Goal: Find contact information: Find contact information

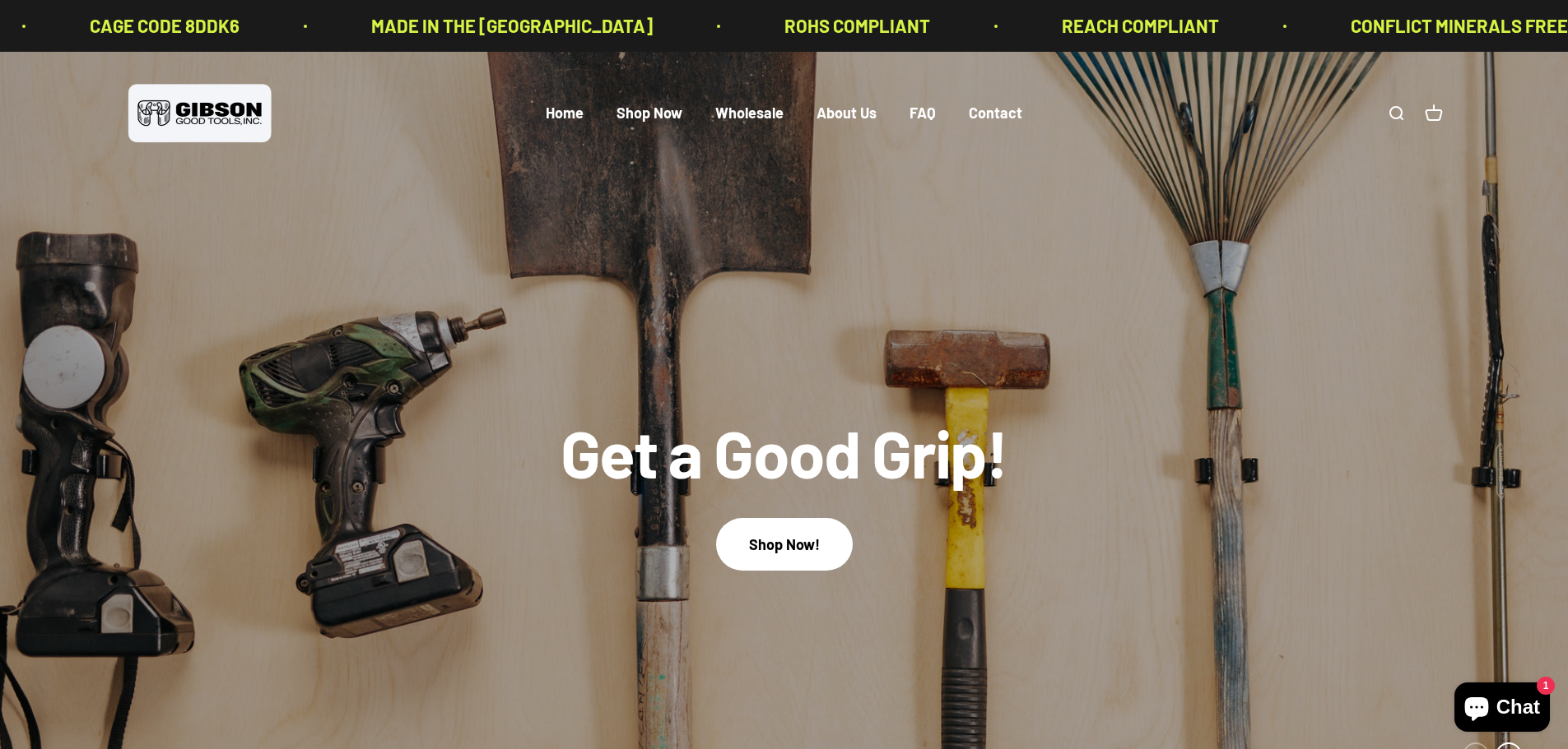
click at [1397, 110] on link "Open search" at bounding box center [1396, 114] width 18 height 18
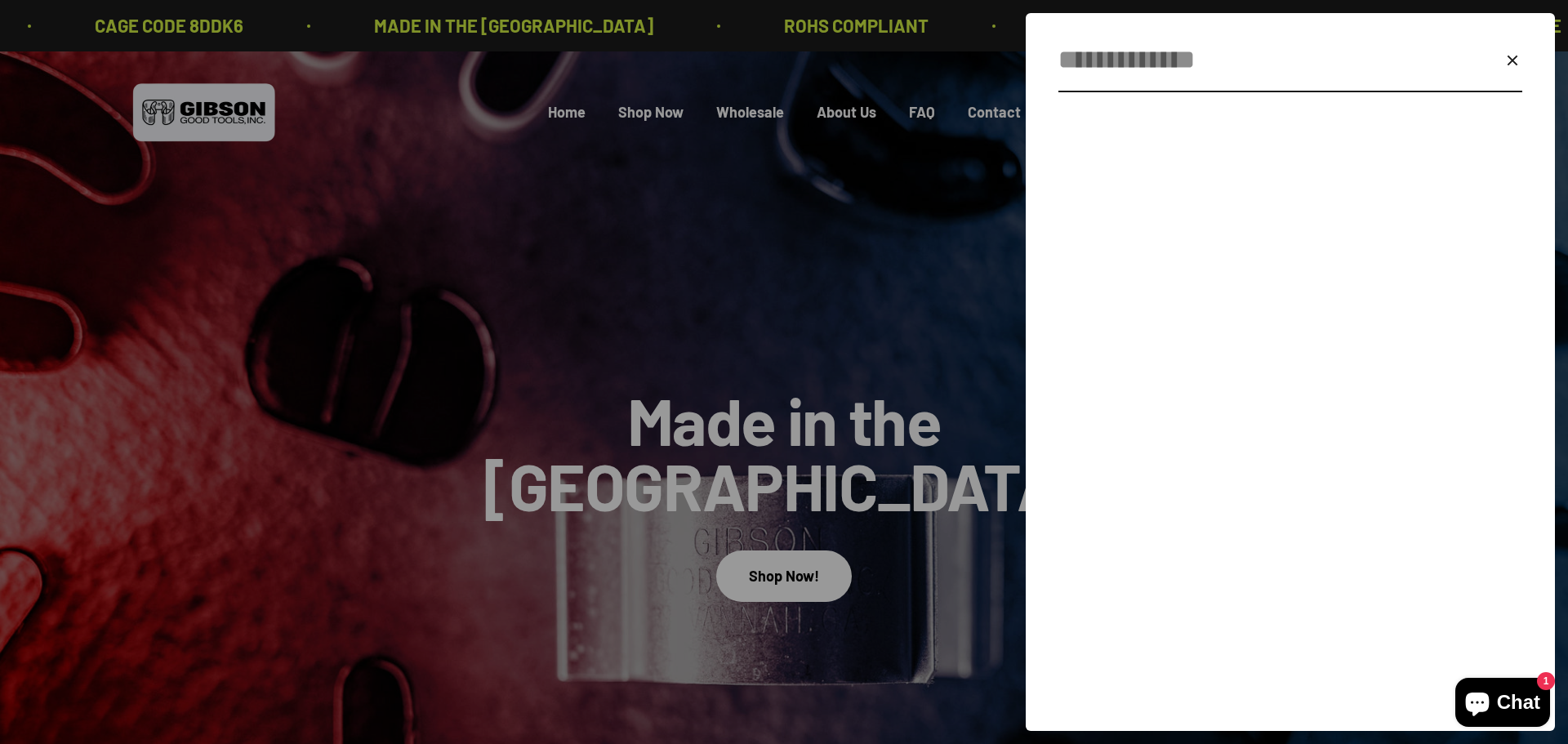
click at [1132, 81] on input "Search" at bounding box center [1251, 60] width 385 height 41
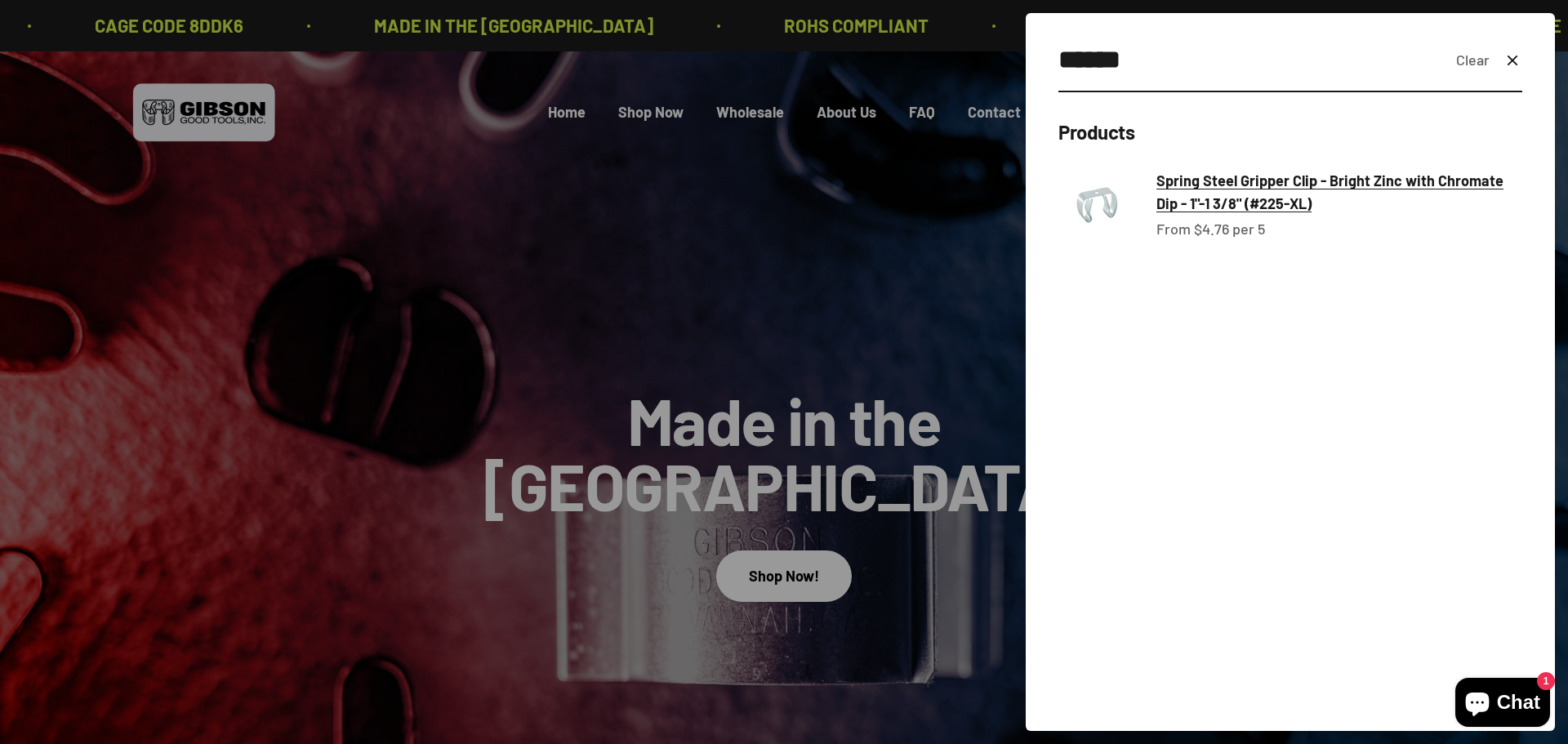
type input "******"
click at [1261, 194] on span "Spring Steel Gripper Clip - Bright Zinc with Chromate Dip - 1"-1 3/8" (#225-XL)" at bounding box center [1339, 193] width 365 height 47
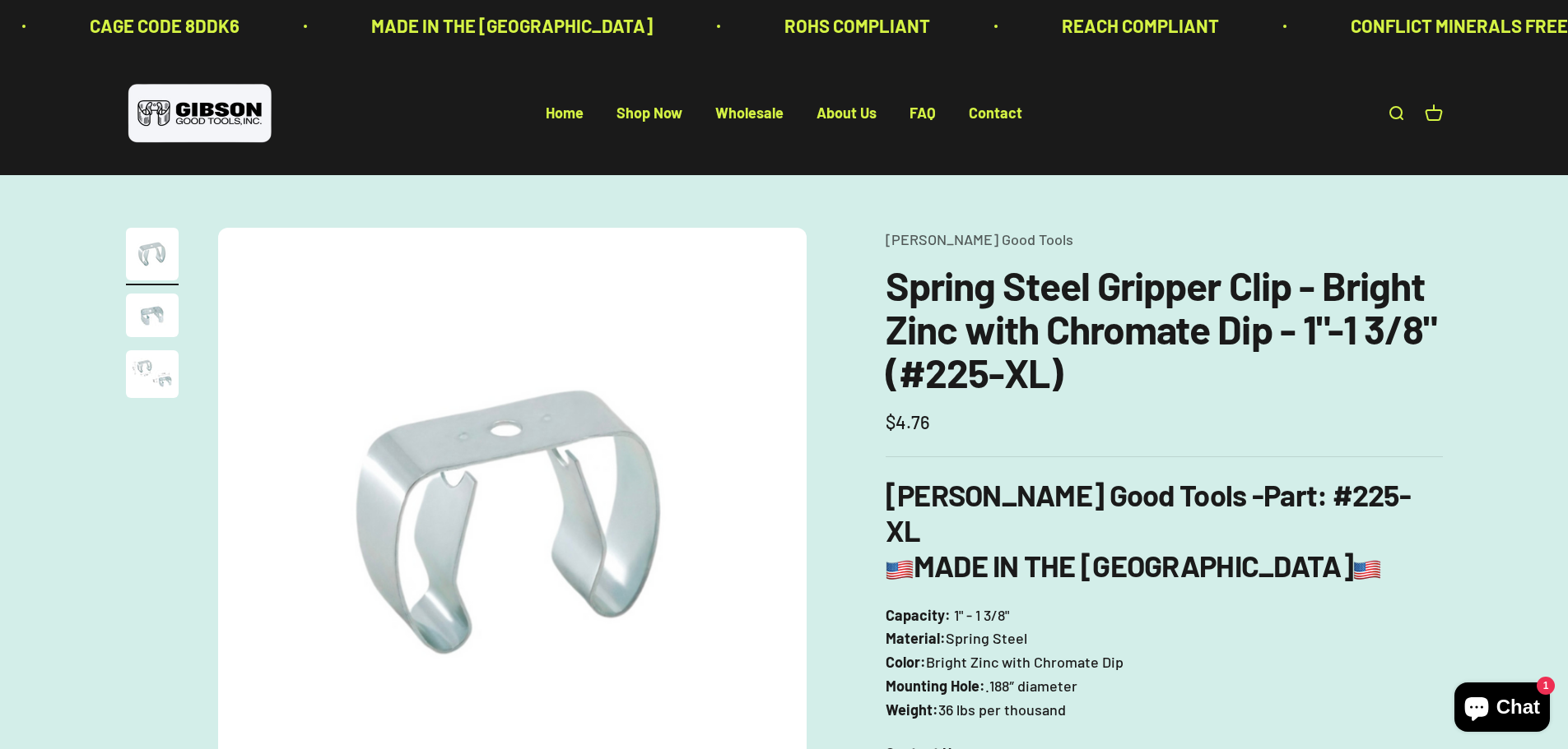
click at [1435, 117] on link "Open cart 0" at bounding box center [1433, 114] width 18 height 18
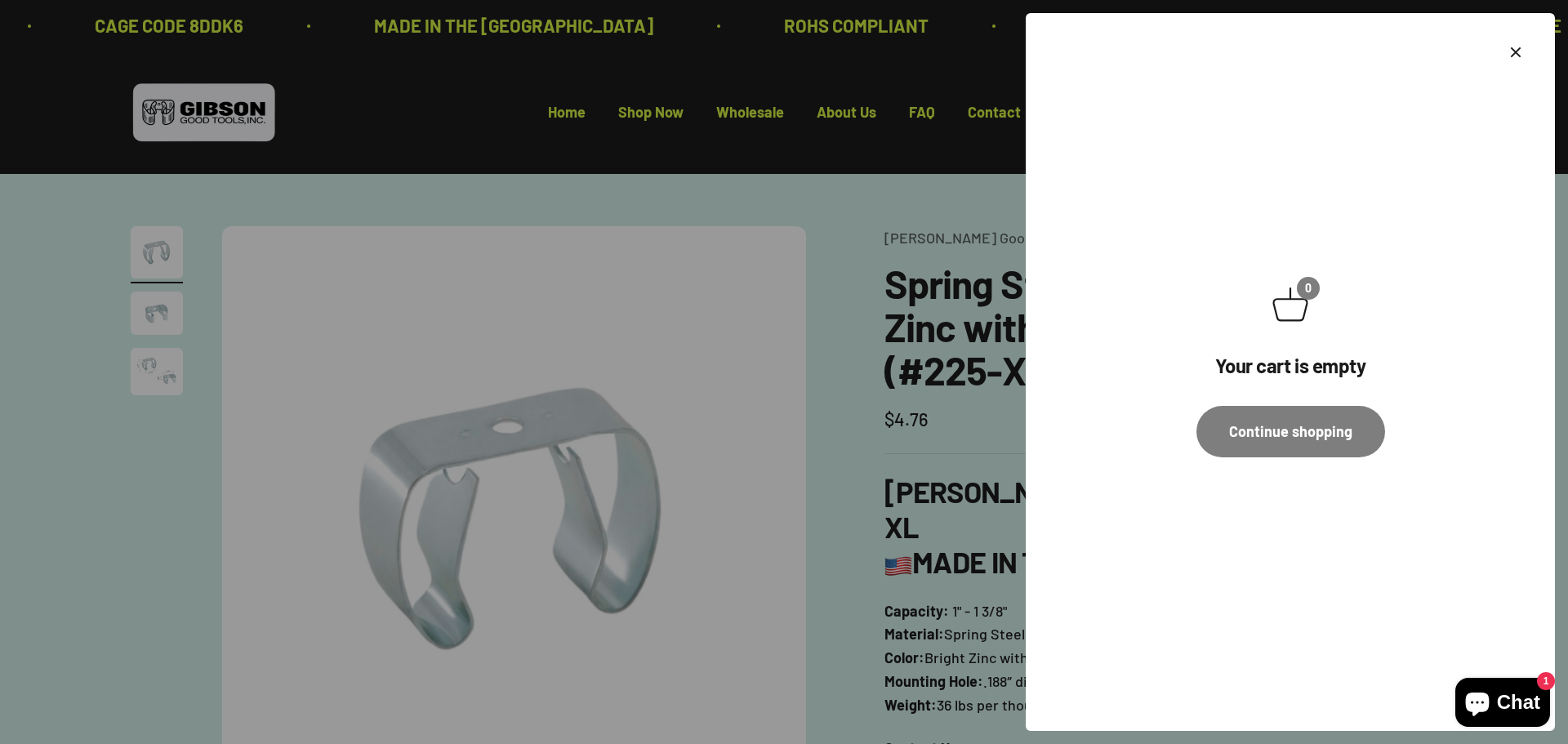
click at [1506, 47] on div "0 Your cart is empty Continue shopping" at bounding box center [1290, 372] width 530 height 718
click at [1518, 52] on icon "Close" at bounding box center [1516, 52] width 20 height 20
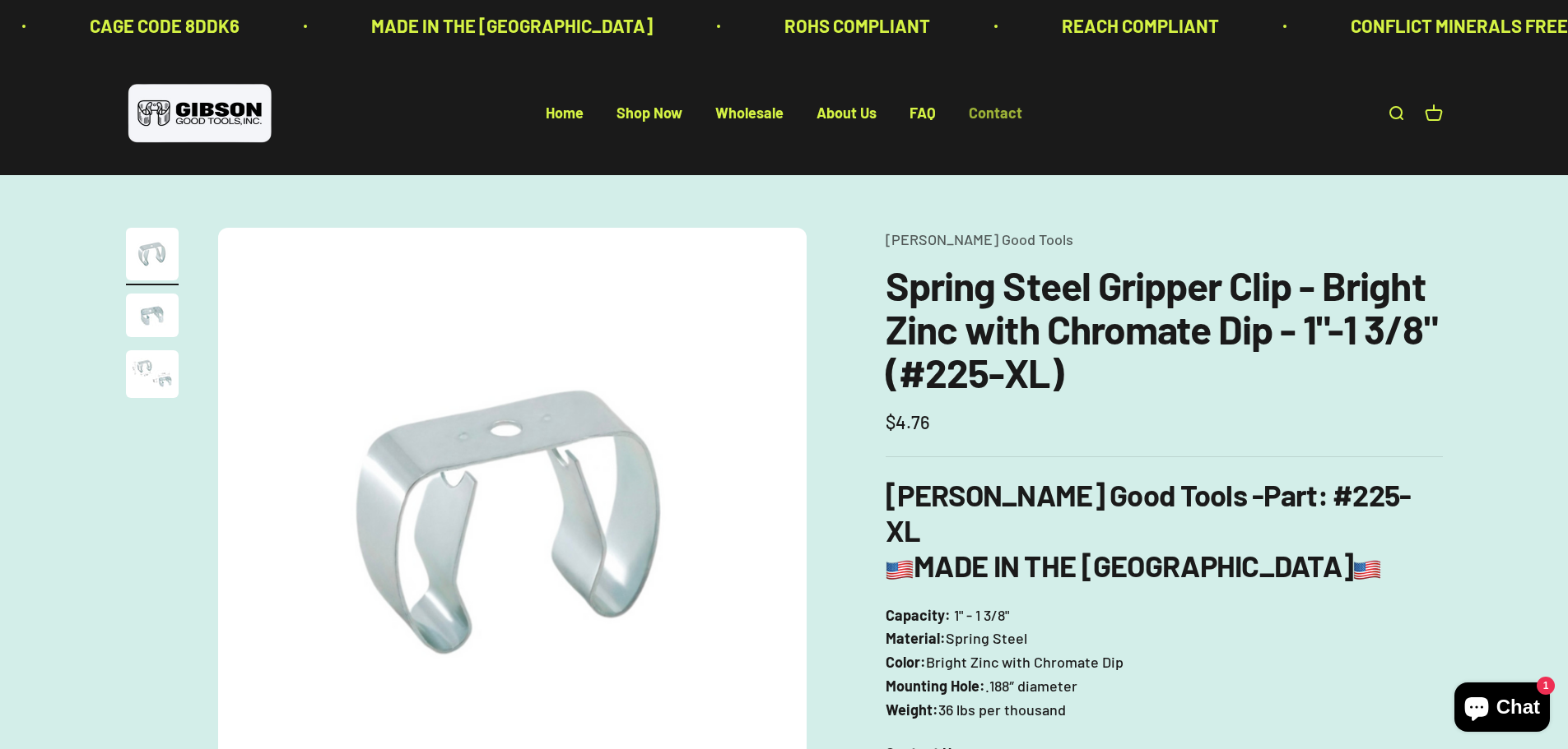
click at [1012, 115] on link "Contact" at bounding box center [996, 114] width 53 height 18
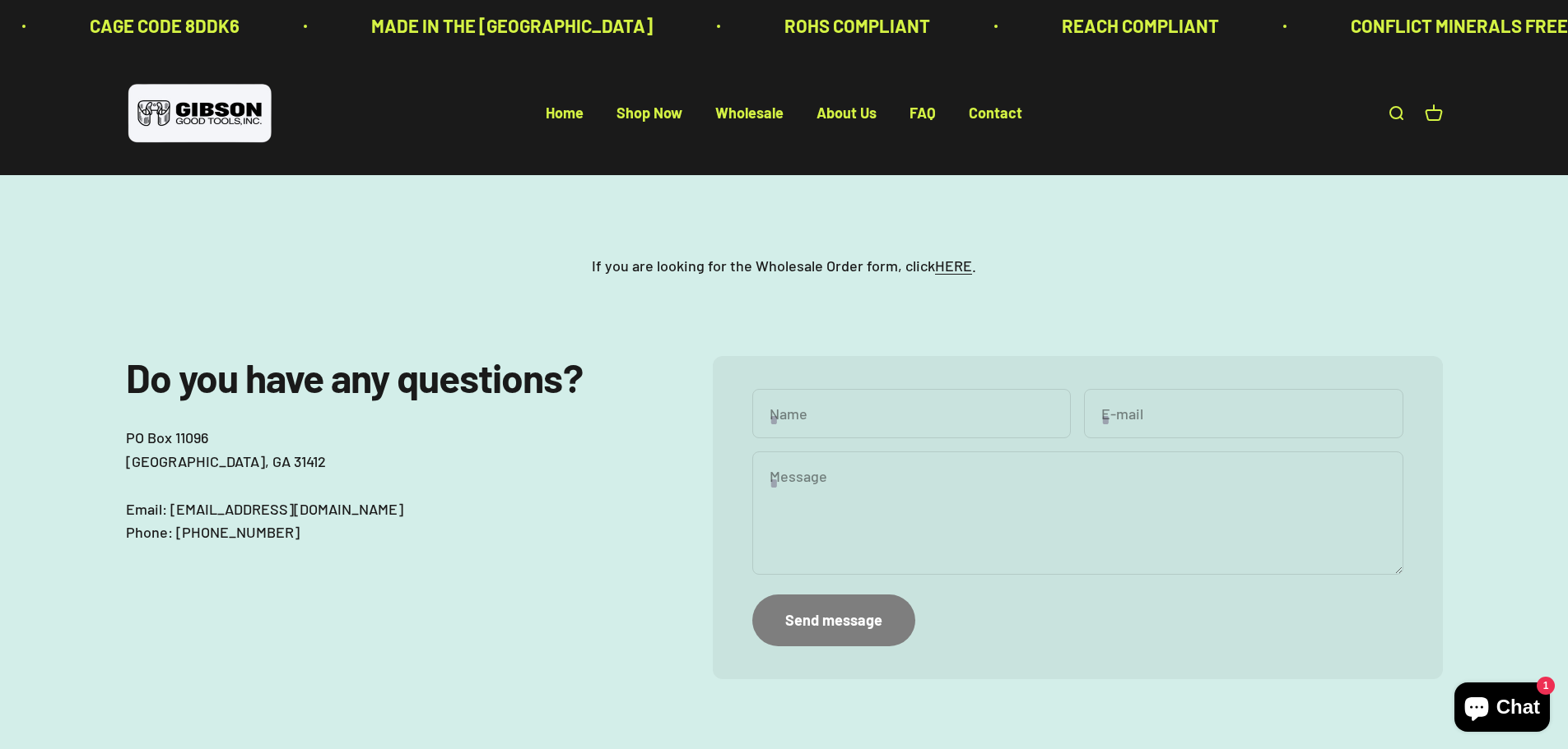
scroll to position [82, 0]
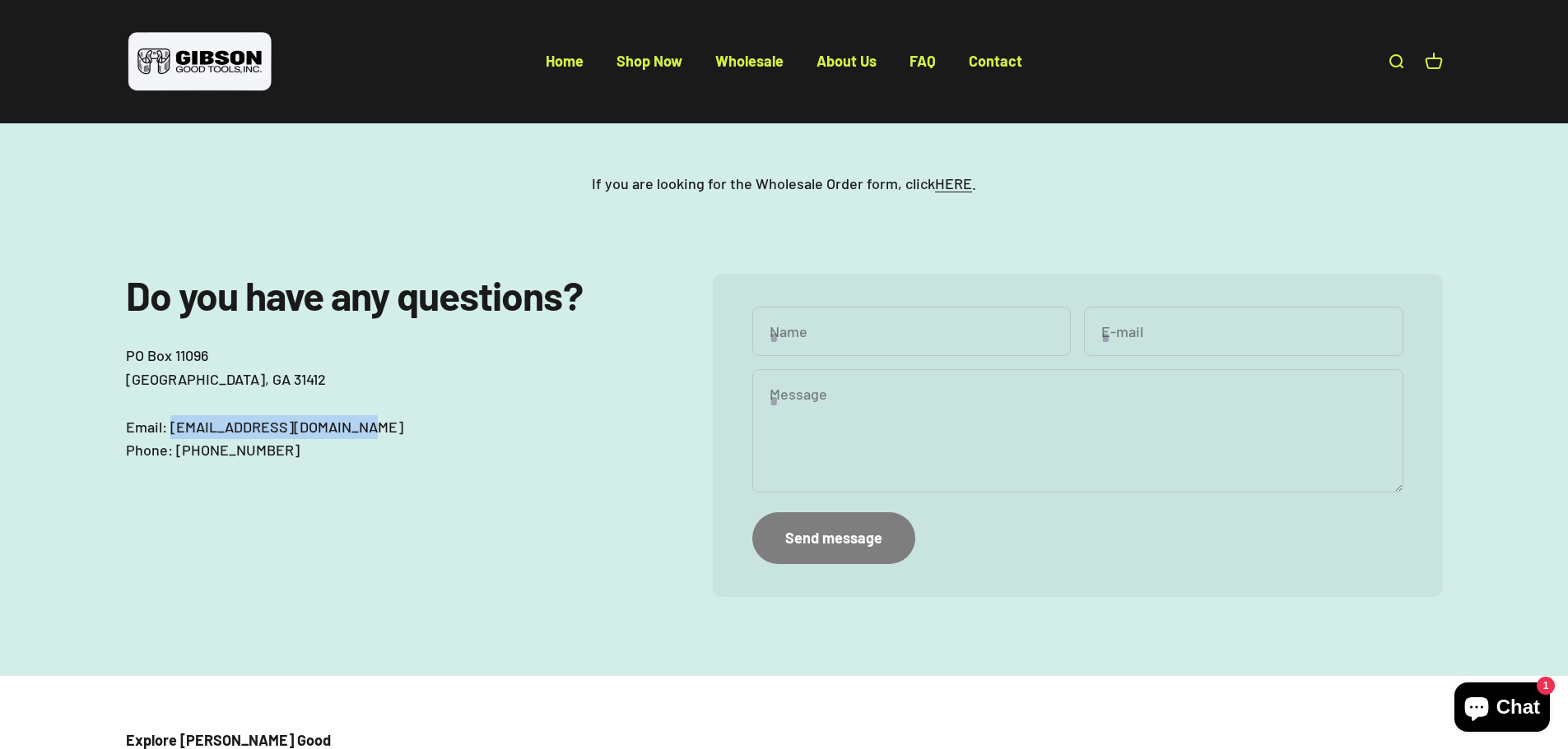
drag, startPoint x: 168, startPoint y: 425, endPoint x: 365, endPoint y: 429, distance: 197.0
click at [365, 429] on p "PO Box 11096 Savannah, GA 31412 Email: sales@gibsongoodtools.com Phone: 912.358…" at bounding box center [386, 404] width 521 height 119
copy p "sales@gibsongoodtools.com"
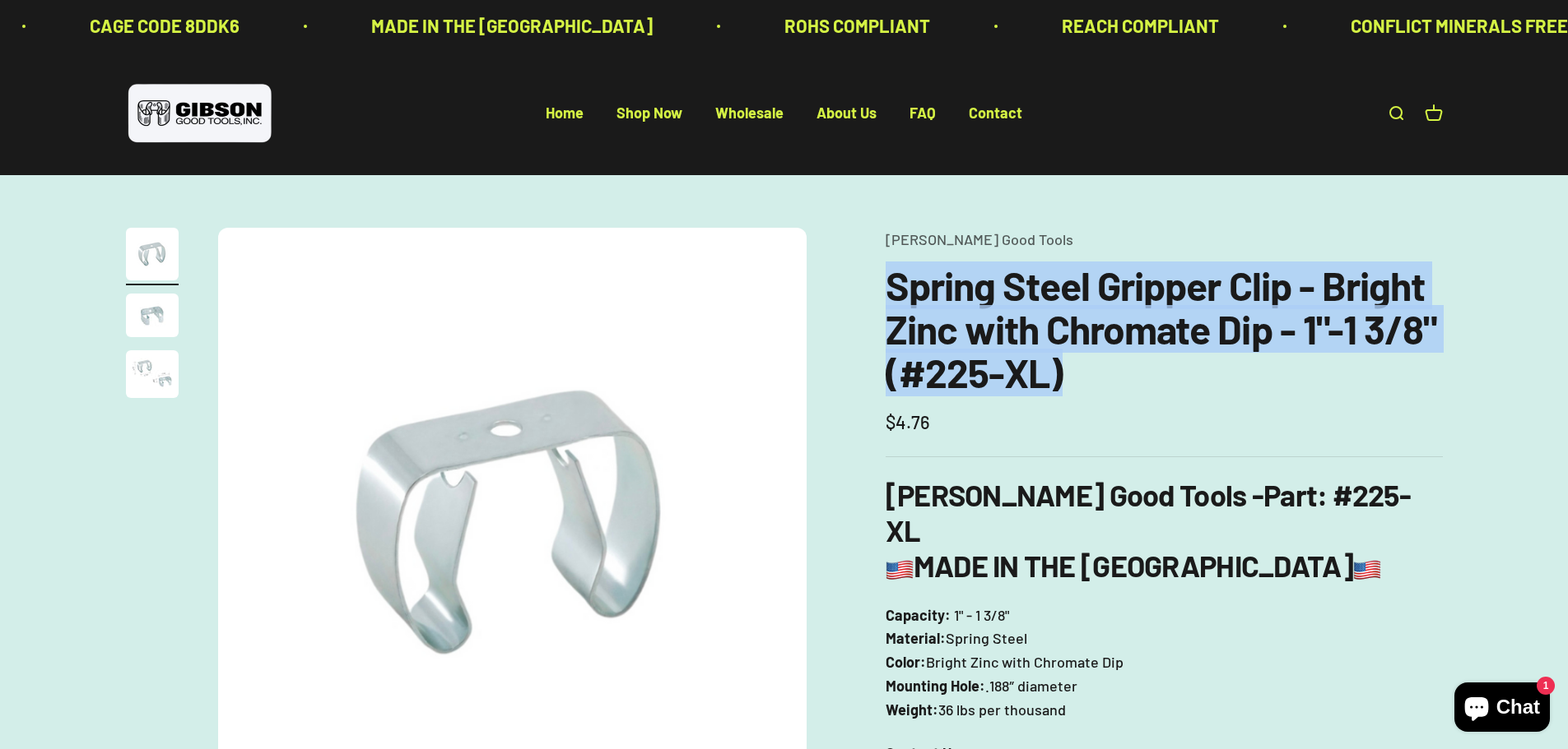
drag, startPoint x: 888, startPoint y: 280, endPoint x: 1421, endPoint y: 356, distance: 538.4
click at [1421, 356] on h1 "Spring Steel Gripper Clip - Bright Zinc with Chromate Dip - 1"-1 3/8" (#225-XL)" at bounding box center [1164, 328] width 557 height 130
copy h1 "Spring Steel Gripper Clip - Bright Zinc with Chromate Dip - 1"-1 3/8" (#225-XL)"
